Goal: Task Accomplishment & Management: Use online tool/utility

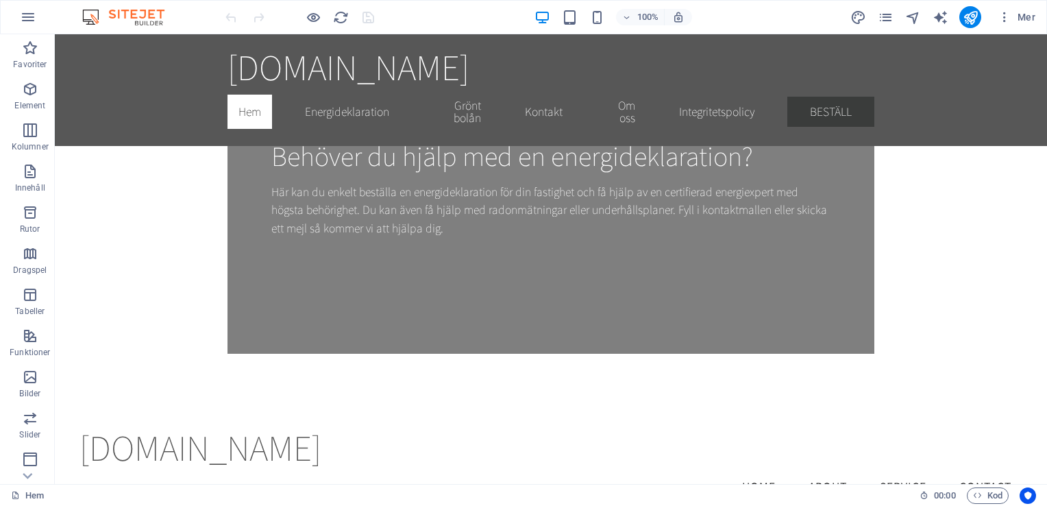
scroll to position [500, 0]
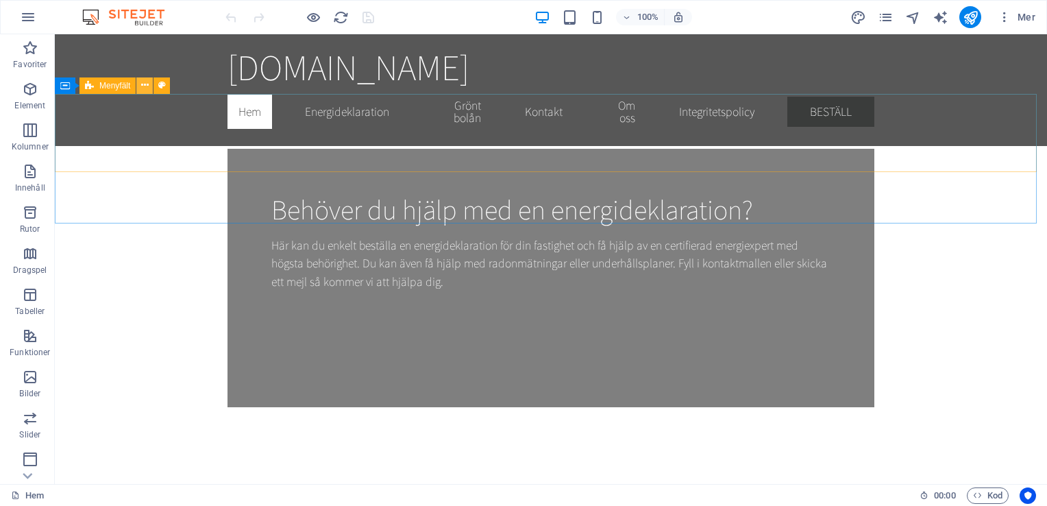
click at [145, 86] on icon at bounding box center [145, 85] width 8 height 14
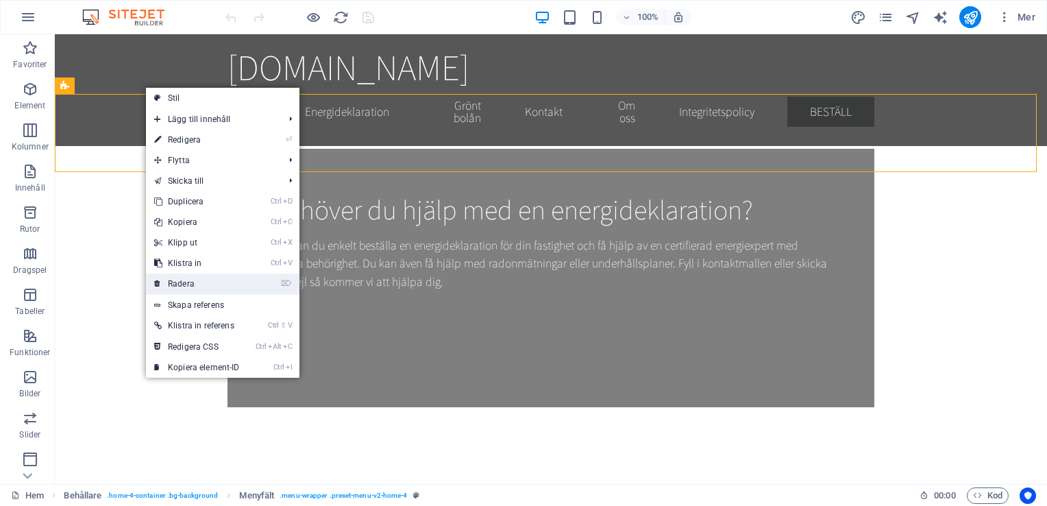
click at [197, 284] on link "⌦ Radera" at bounding box center [197, 283] width 102 height 21
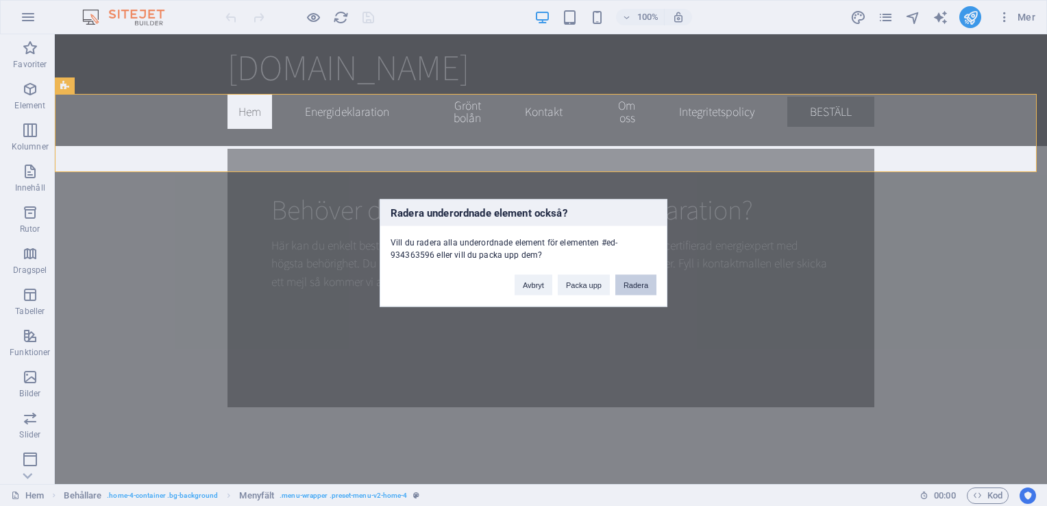
click at [638, 286] on button "Radera" at bounding box center [635, 285] width 41 height 21
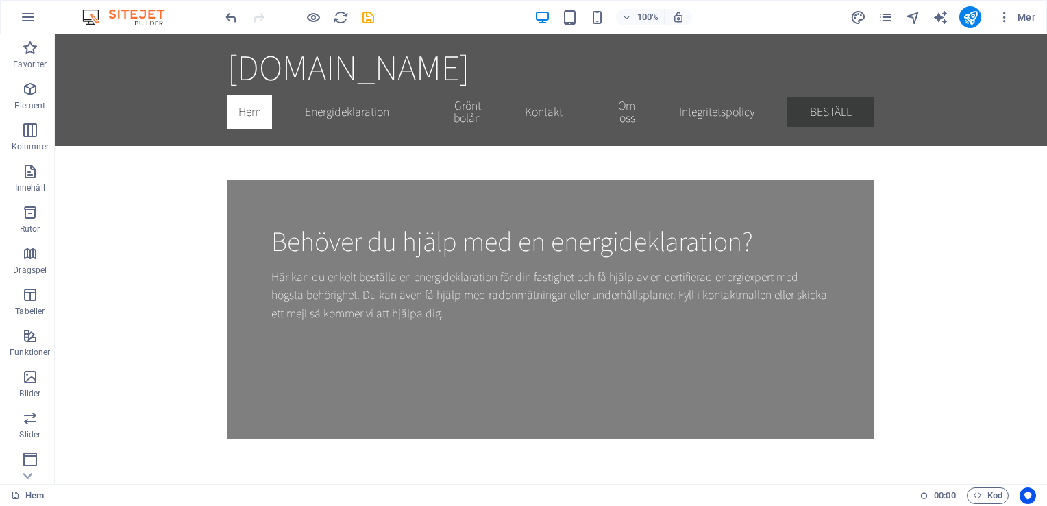
scroll to position [347, 0]
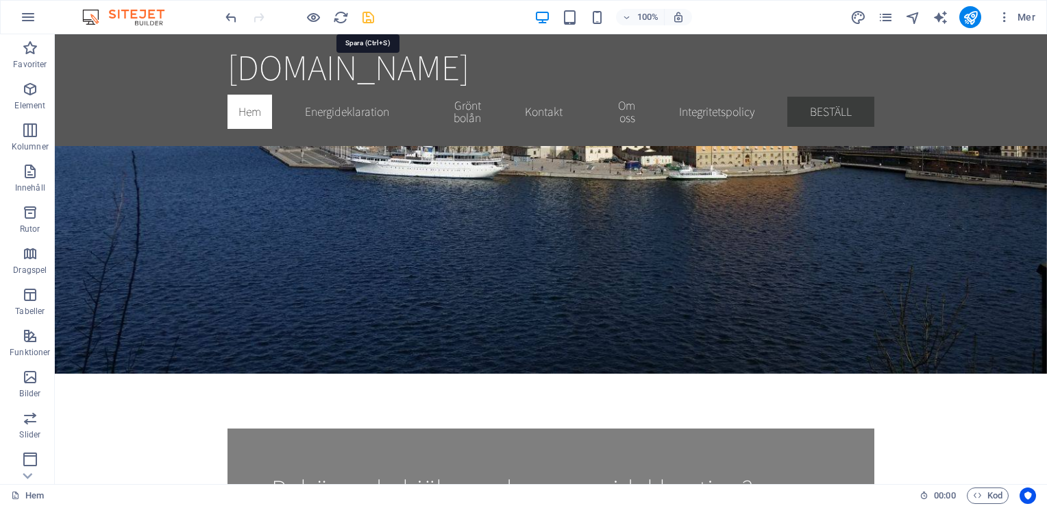
click at [369, 18] on icon "save" at bounding box center [368, 18] width 16 height 16
click at [968, 20] on icon "publish" at bounding box center [971, 18] width 16 height 16
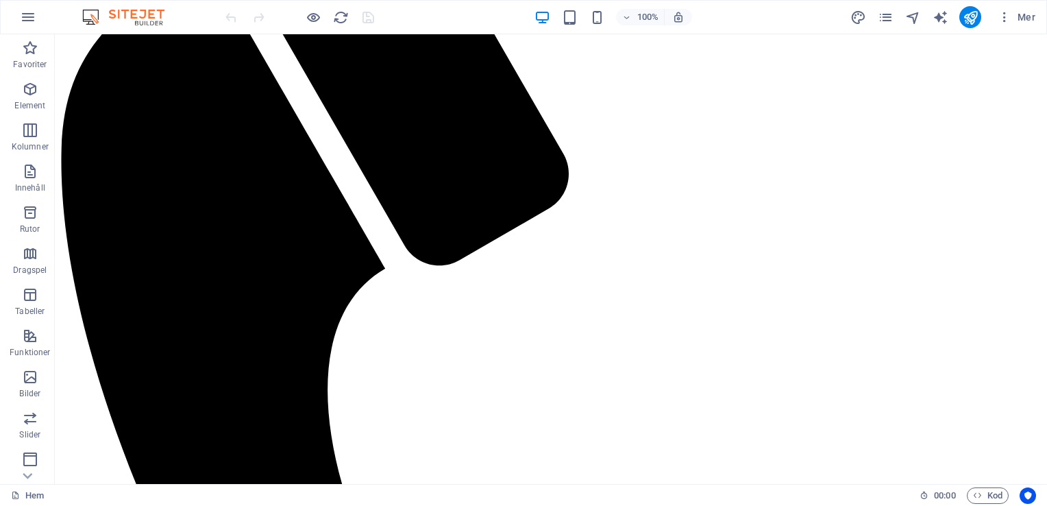
scroll to position [240, 0]
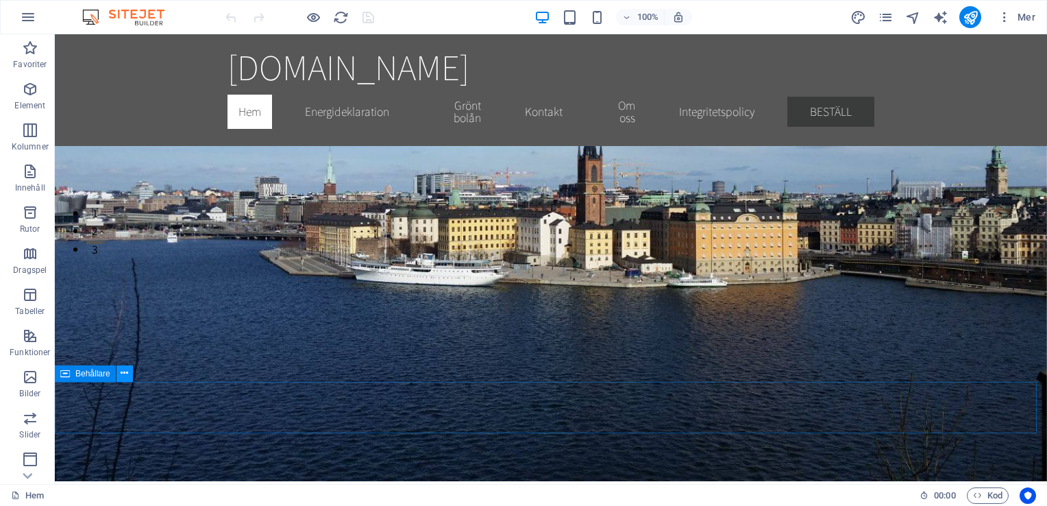
click at [123, 376] on icon at bounding box center [125, 373] width 8 height 14
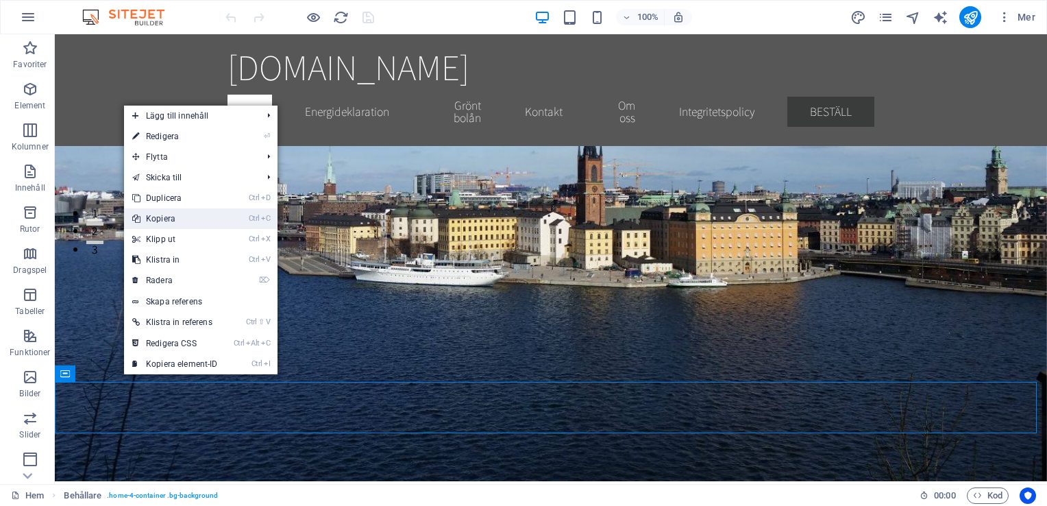
click at [175, 216] on link "Ctrl C Kopiera" at bounding box center [175, 218] width 102 height 21
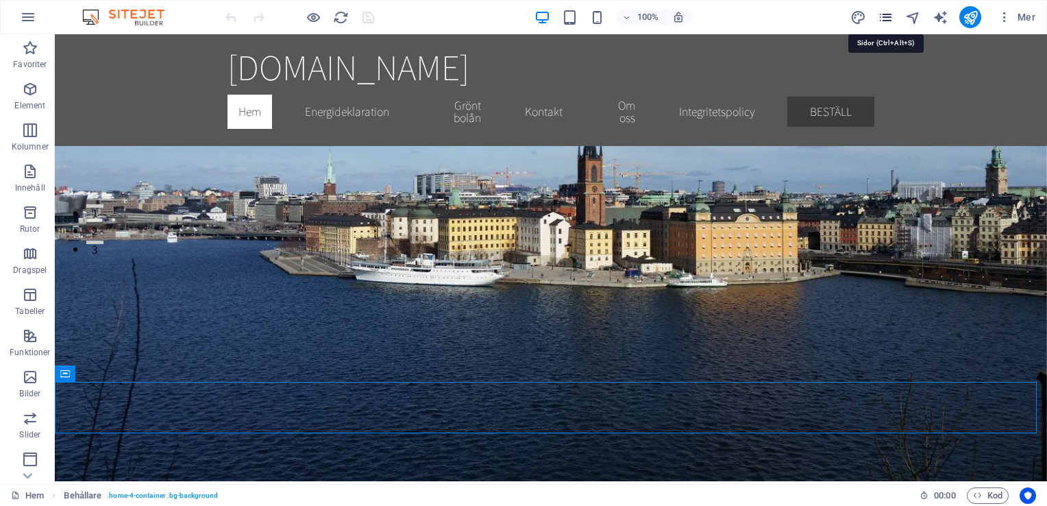
click at [886, 16] on icon "pages" at bounding box center [886, 18] width 16 height 16
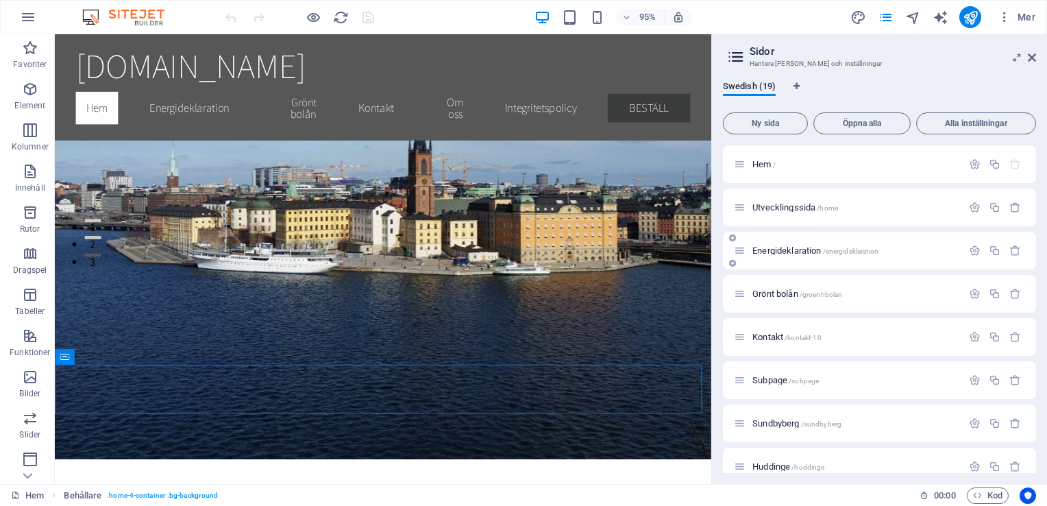
click at [798, 254] on span "Energideklaration /energideklaration" at bounding box center [815, 250] width 126 height 10
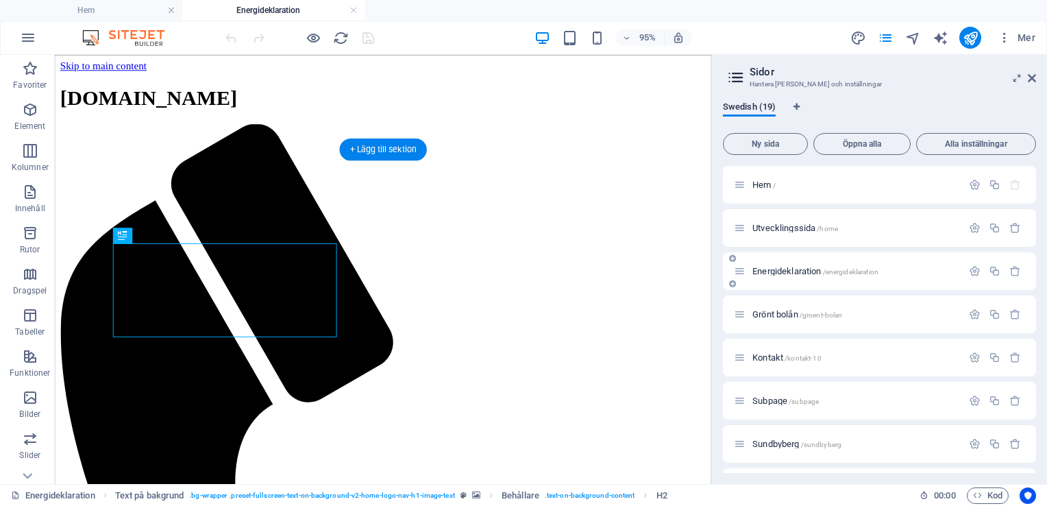
scroll to position [0, 0]
click at [1031, 81] on icon at bounding box center [1032, 78] width 8 height 11
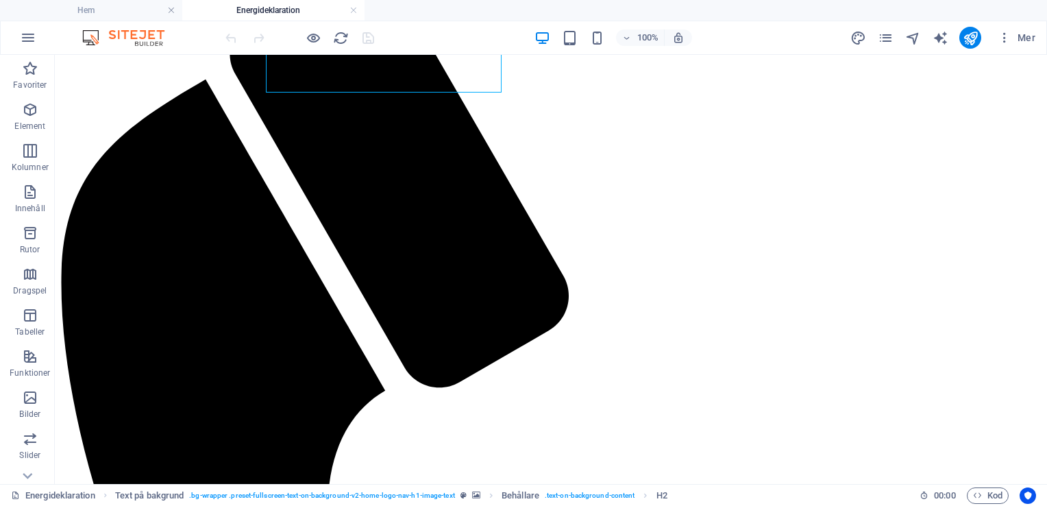
scroll to position [259, 0]
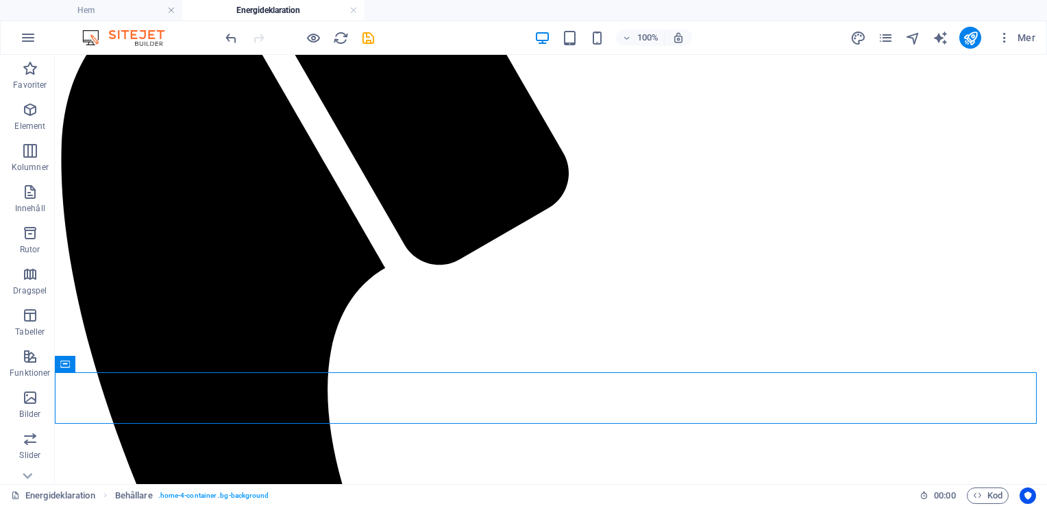
scroll to position [270, 0]
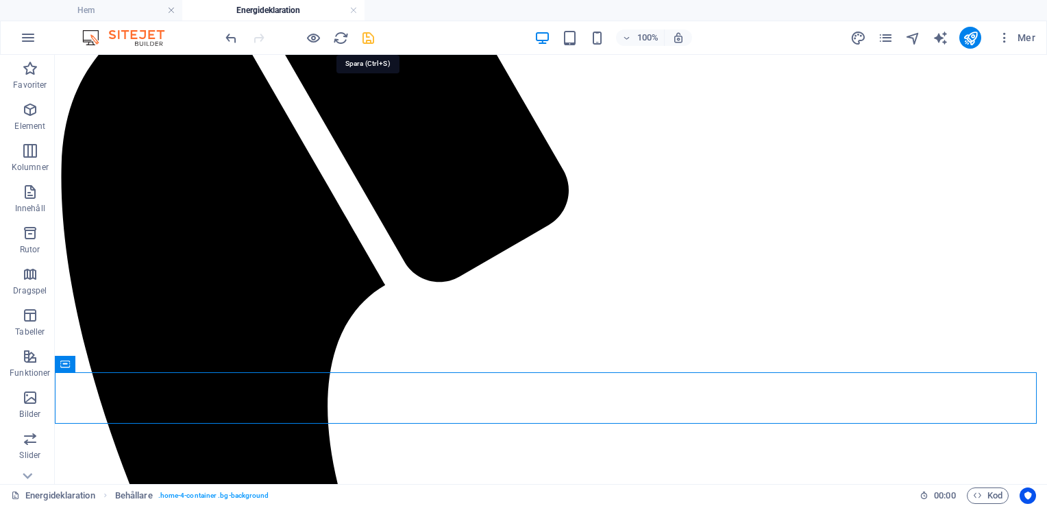
click at [369, 36] on icon "save" at bounding box center [368, 38] width 16 height 16
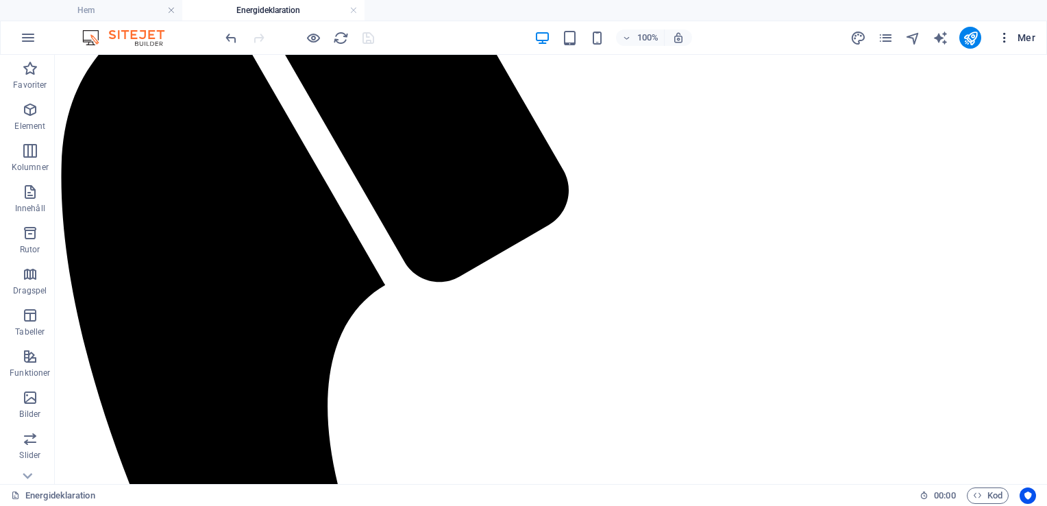
click at [1003, 38] on icon "button" at bounding box center [1005, 38] width 14 height 14
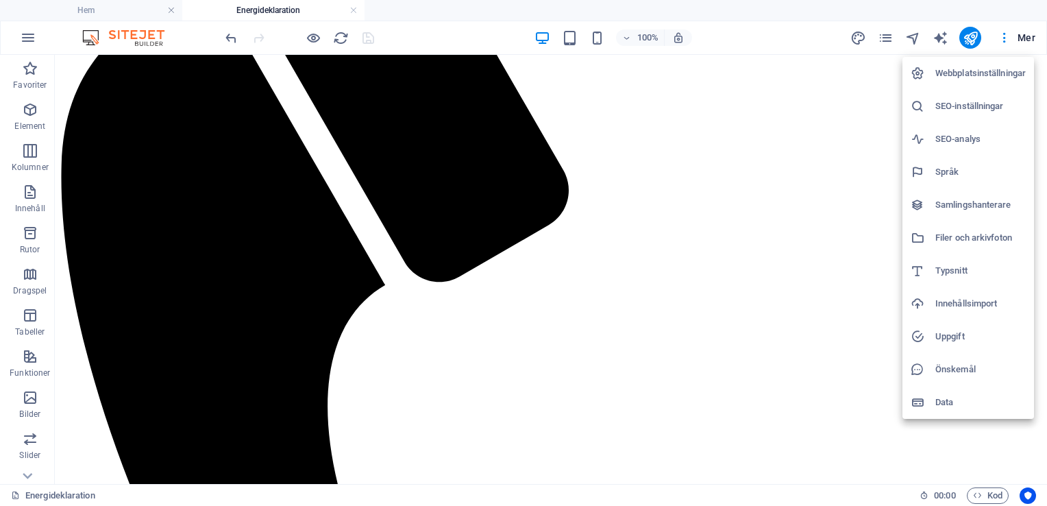
click at [885, 37] on div at bounding box center [523, 253] width 1047 height 506
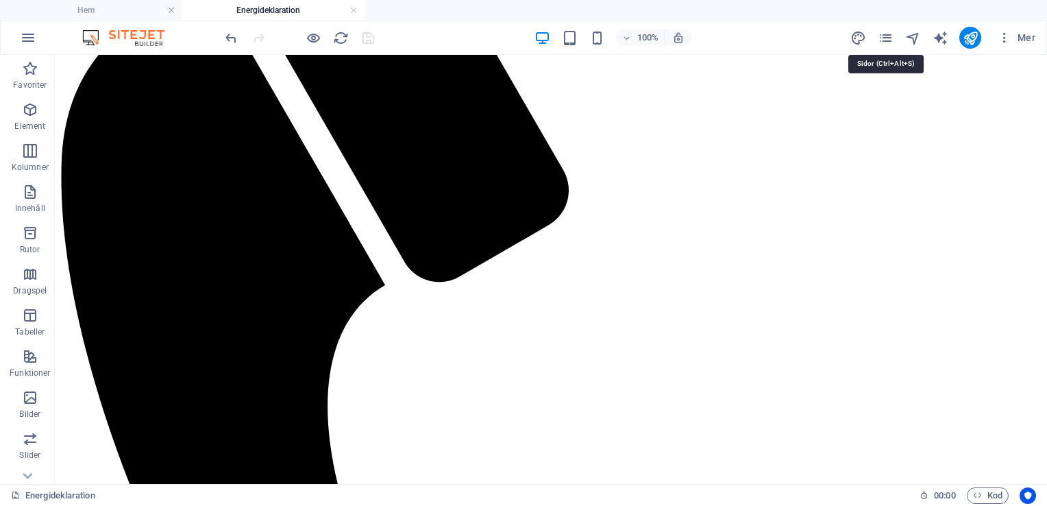
click at [885, 37] on icon "pages" at bounding box center [886, 38] width 16 height 16
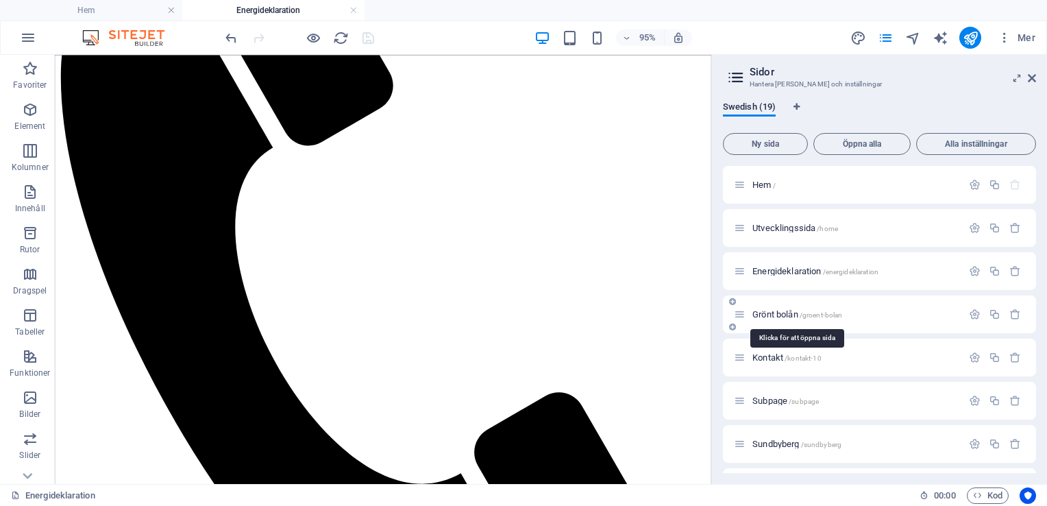
click at [820, 312] on span "/groent-bolan" at bounding box center [821, 315] width 43 height 8
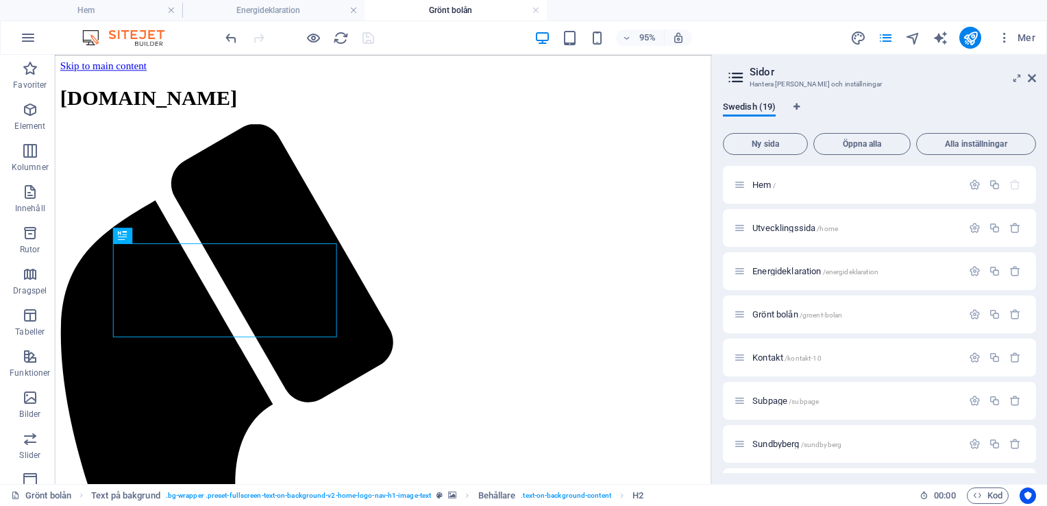
scroll to position [0, 0]
click at [1033, 79] on icon at bounding box center [1032, 78] width 8 height 11
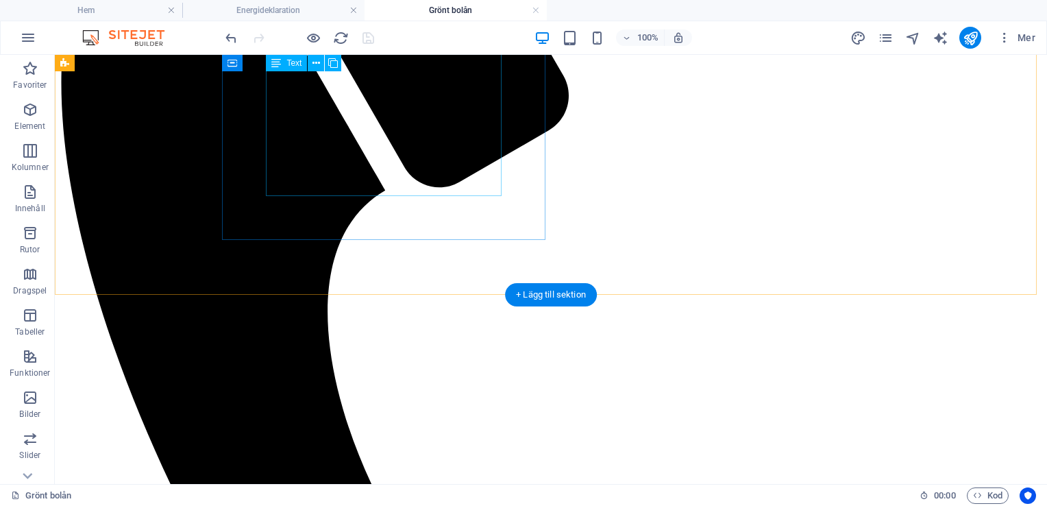
scroll to position [347, 0]
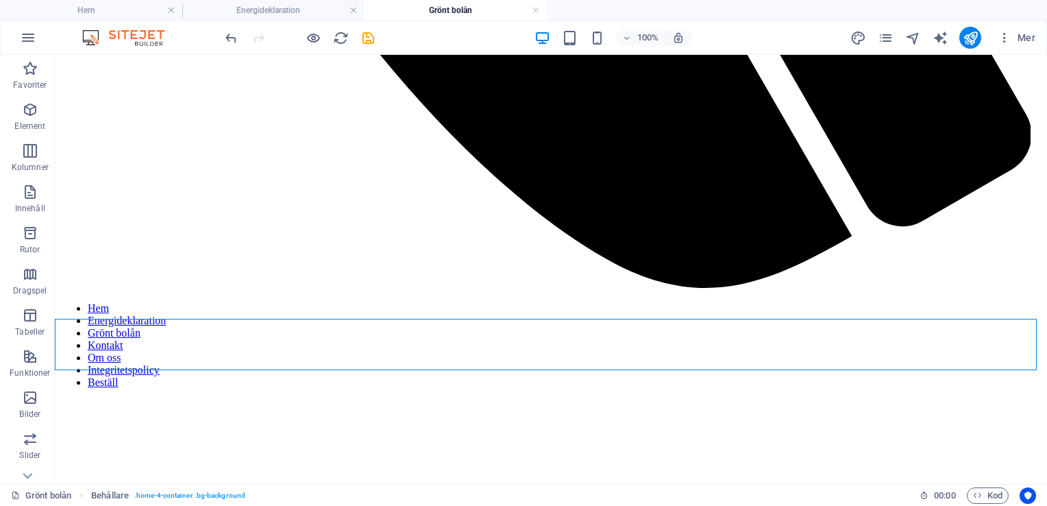
scroll to position [1138, 0]
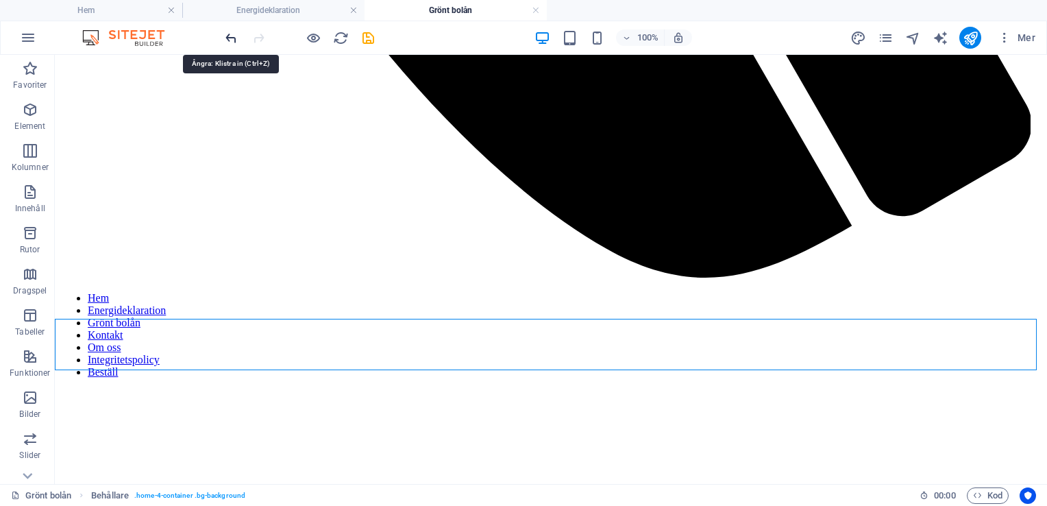
click at [228, 31] on icon "undo" at bounding box center [231, 38] width 16 height 16
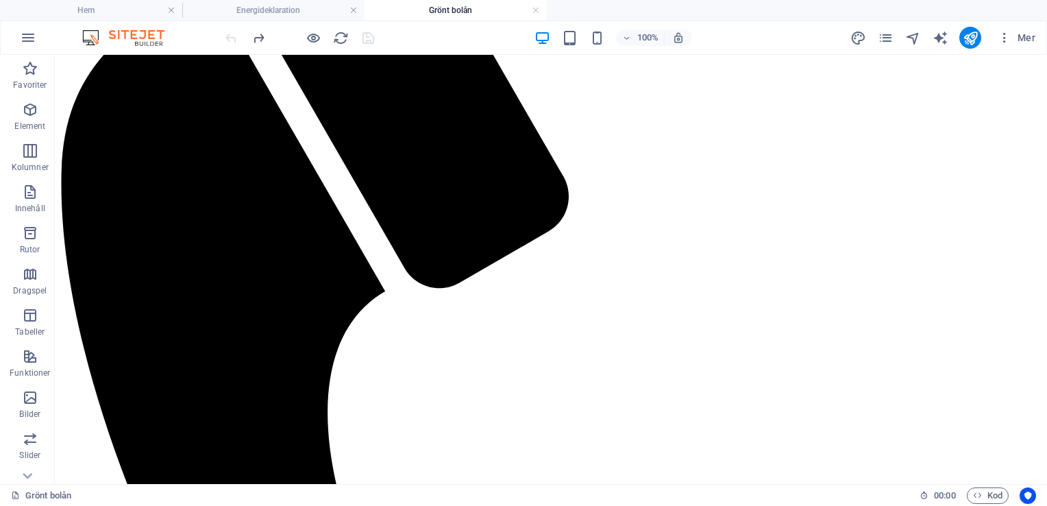
scroll to position [288, 0]
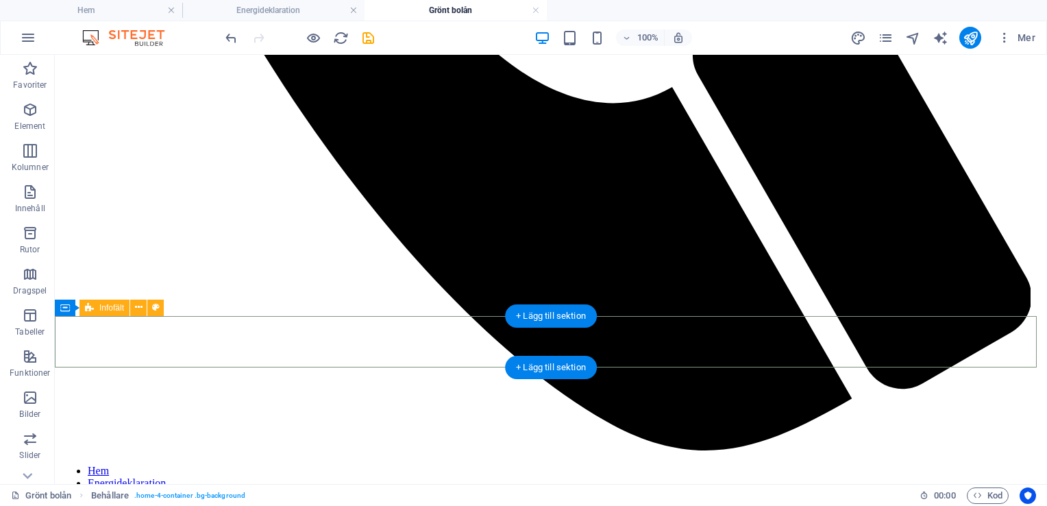
scroll to position [1212, 0]
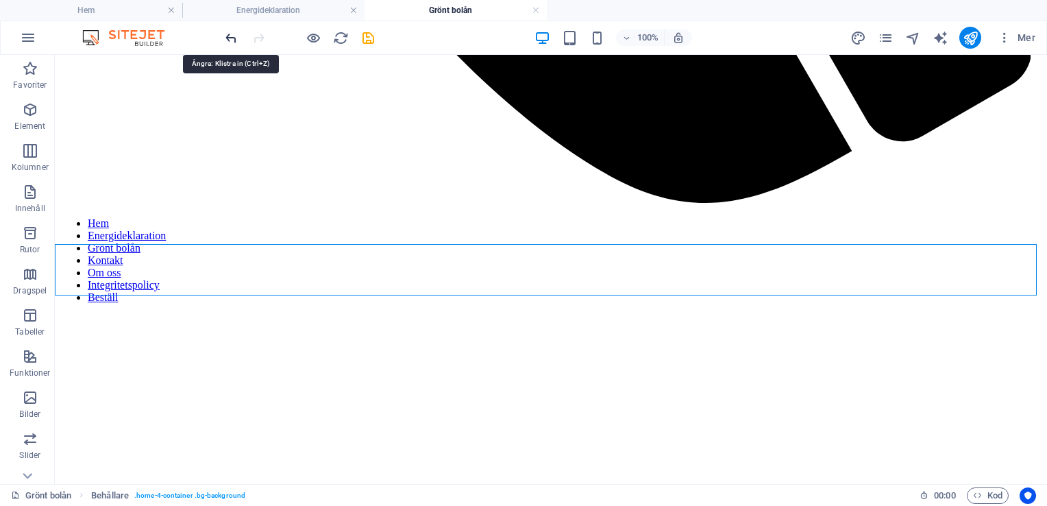
click at [227, 36] on icon "undo" at bounding box center [231, 38] width 16 height 16
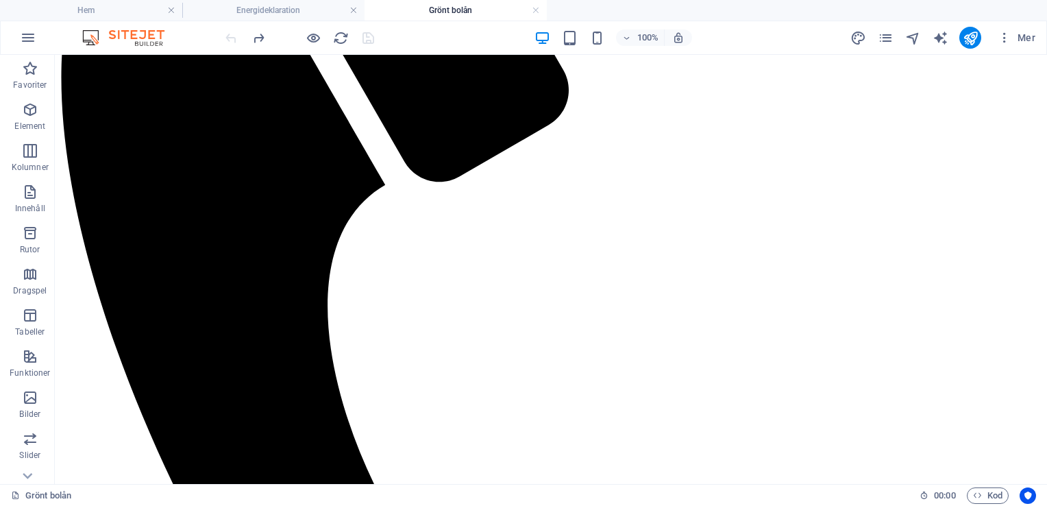
scroll to position [352, 0]
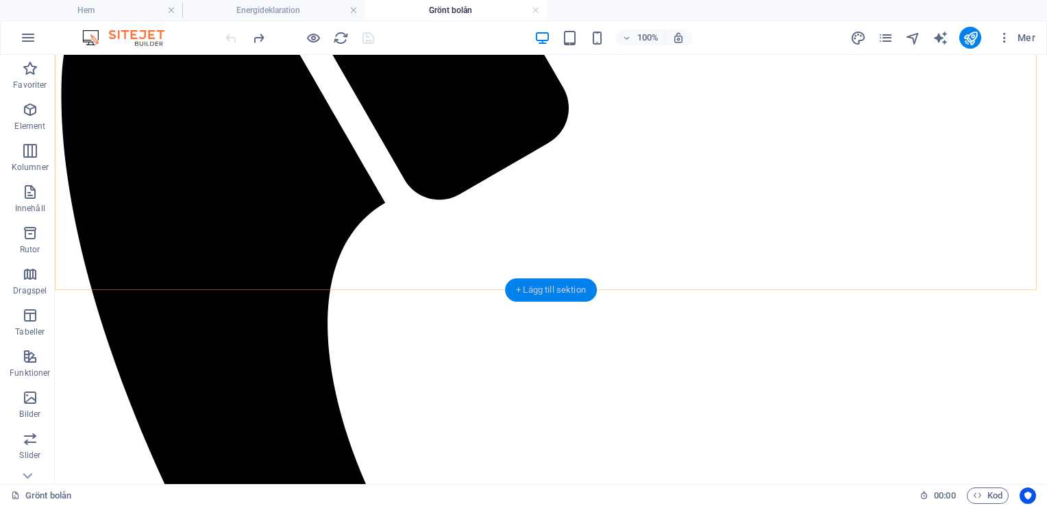
click at [542, 289] on div "+ Lägg till sektion" at bounding box center [551, 289] width 92 height 23
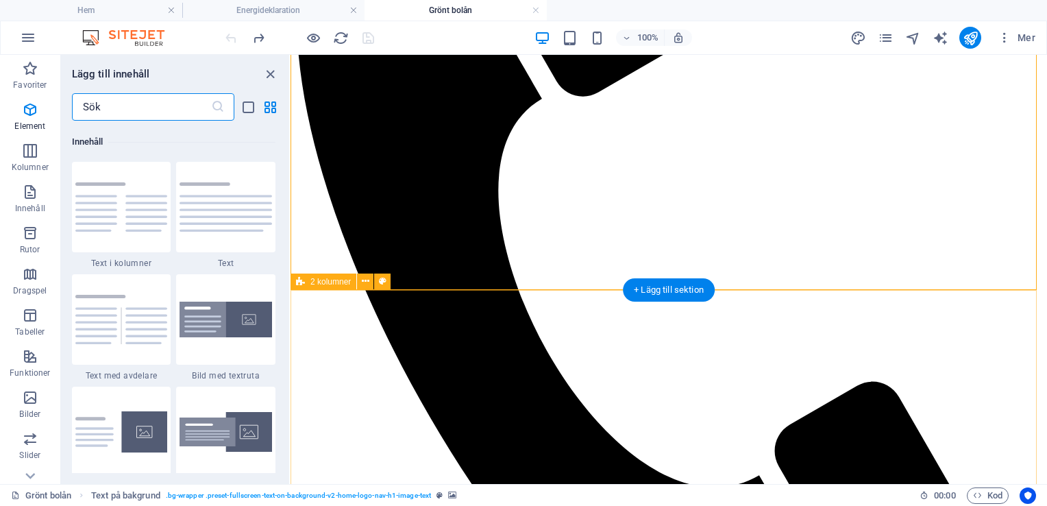
scroll to position [2398, 0]
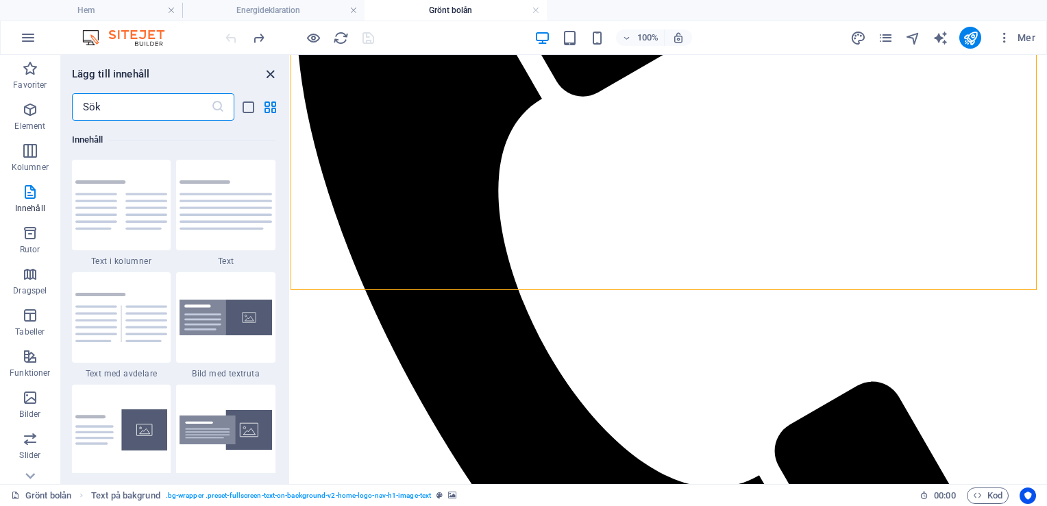
click at [273, 70] on icon "close panel" at bounding box center [270, 74] width 16 height 16
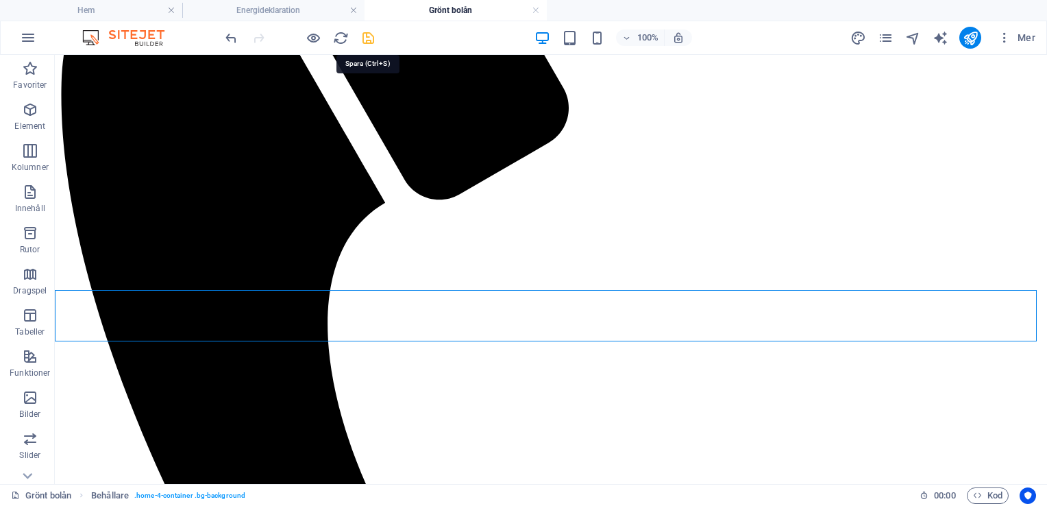
click at [365, 45] on icon "save" at bounding box center [368, 38] width 16 height 16
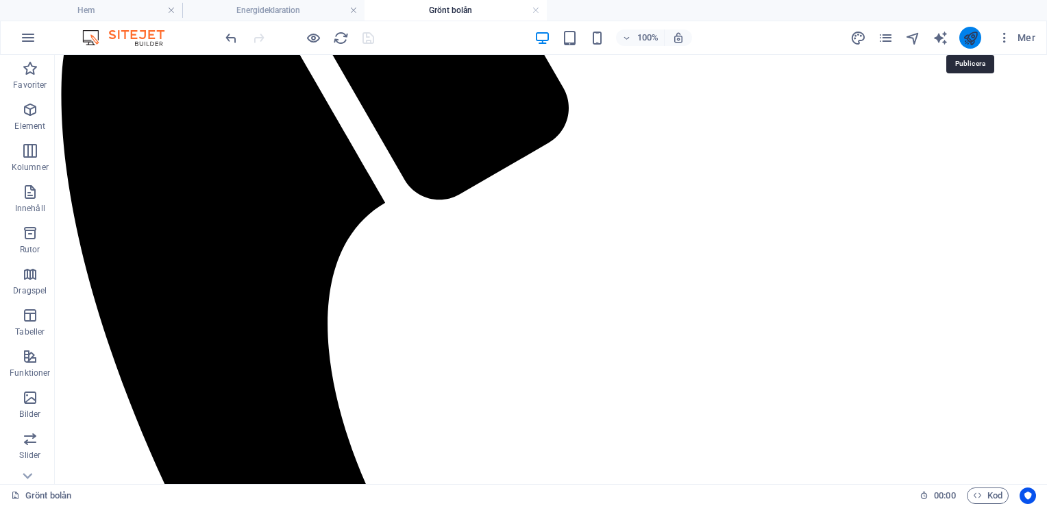
click at [970, 43] on icon "publish" at bounding box center [971, 38] width 16 height 16
